Goal: Find specific page/section: Find specific page/section

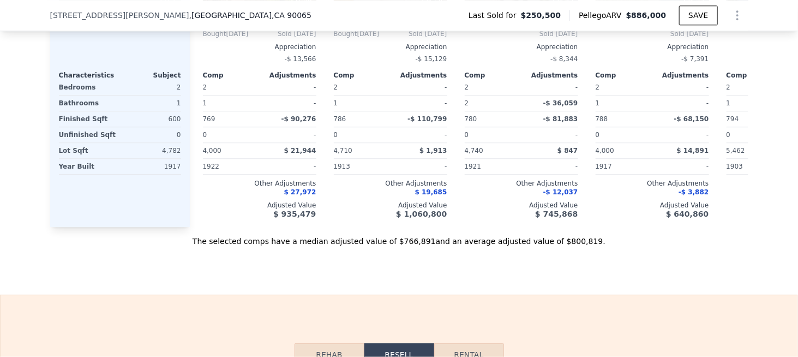
scroll to position [1305, 0]
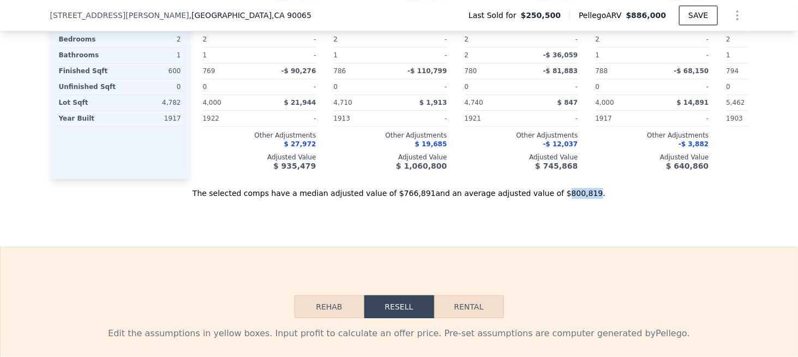
drag, startPoint x: 539, startPoint y: 207, endPoint x: 561, endPoint y: 207, distance: 22.4
click at [561, 199] on div "The selected comps have a median adjusted value of $766,891 and an average adju…" at bounding box center [399, 189] width 698 height 20
copy div "800,819"
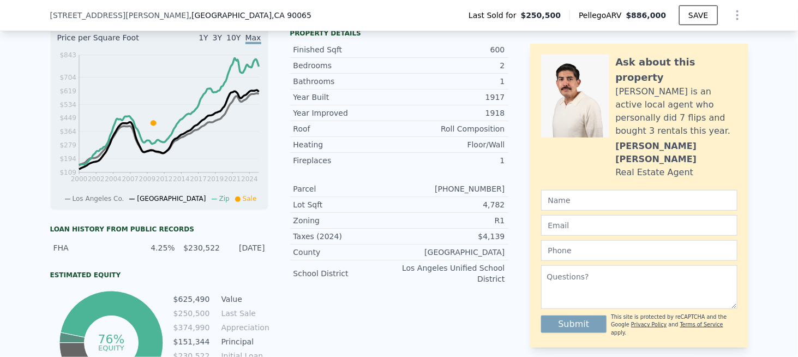
scroll to position [50, 0]
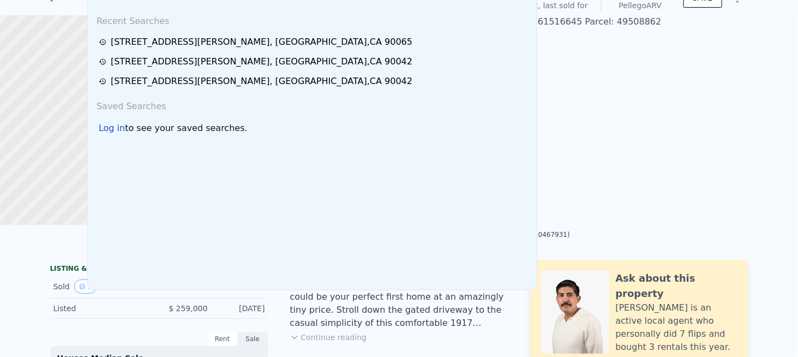
scroll to position [4, 0]
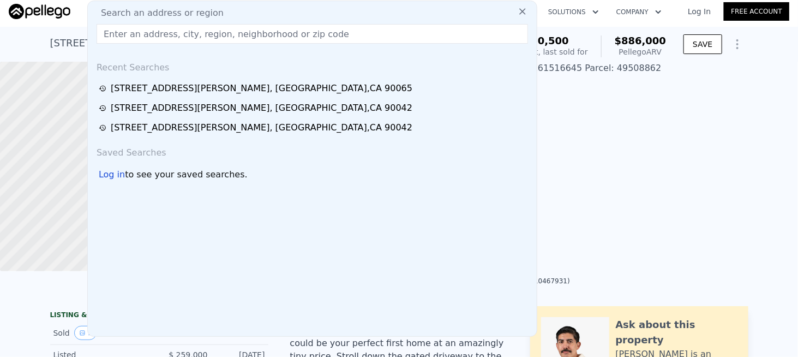
click at [170, 15] on span "Search an address or region" at bounding box center [157, 13] width 131 height 13
click at [142, 31] on input "text" at bounding box center [313, 34] width 432 height 20
paste input "[STREET_ADDRESS]"
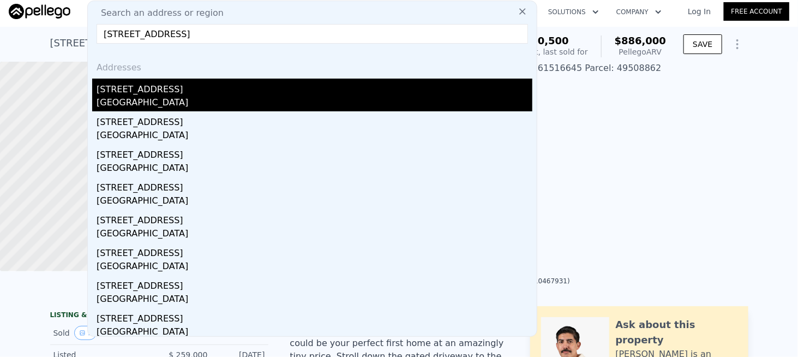
type input "[STREET_ADDRESS]"
click at [180, 97] on div "[GEOGRAPHIC_DATA]" at bounding box center [315, 103] width 436 height 15
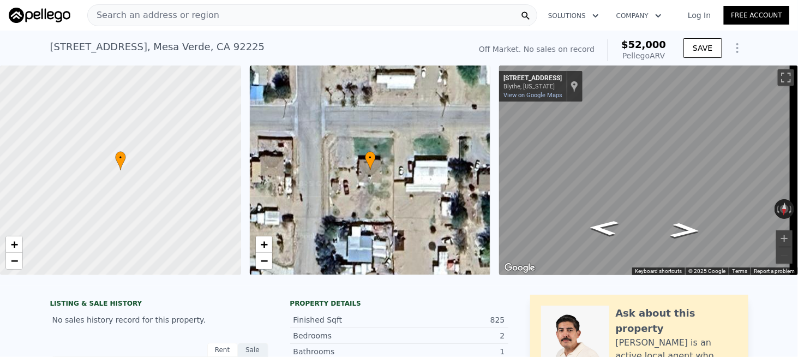
click at [131, 22] on div "Search an address or region" at bounding box center [153, 15] width 131 height 21
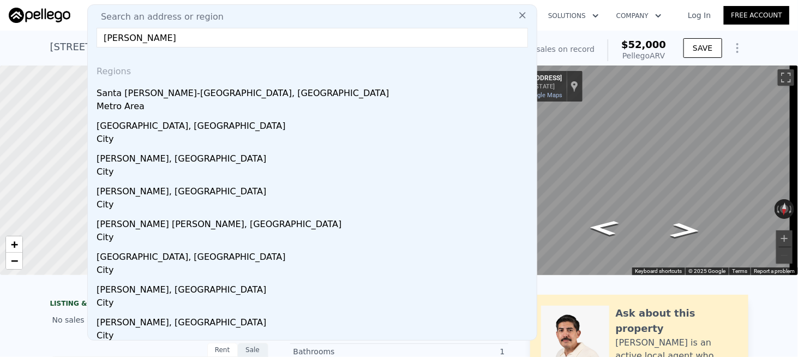
drag, startPoint x: 164, startPoint y: 42, endPoint x: 62, endPoint y: 43, distance: 101.5
click at [196, 38] on input "[PERSON_NAME]" at bounding box center [313, 38] width 432 height 20
paste input "[STREET_ADDRESS][PERSON_NAME]"
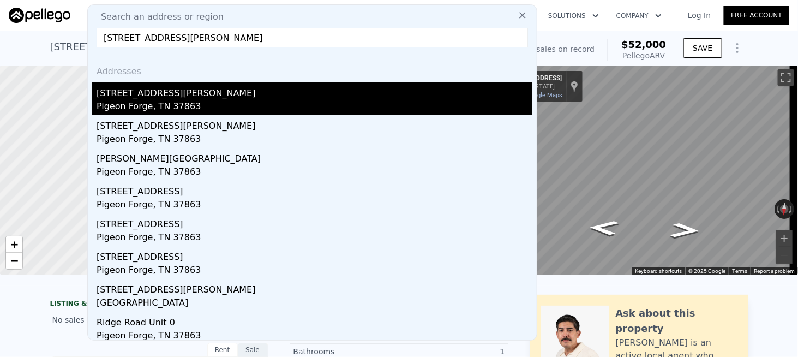
type input "[STREET_ADDRESS][PERSON_NAME]"
click at [157, 98] on div "[STREET_ADDRESS][PERSON_NAME]" at bounding box center [315, 90] width 436 height 17
